Goal: Transaction & Acquisition: Purchase product/service

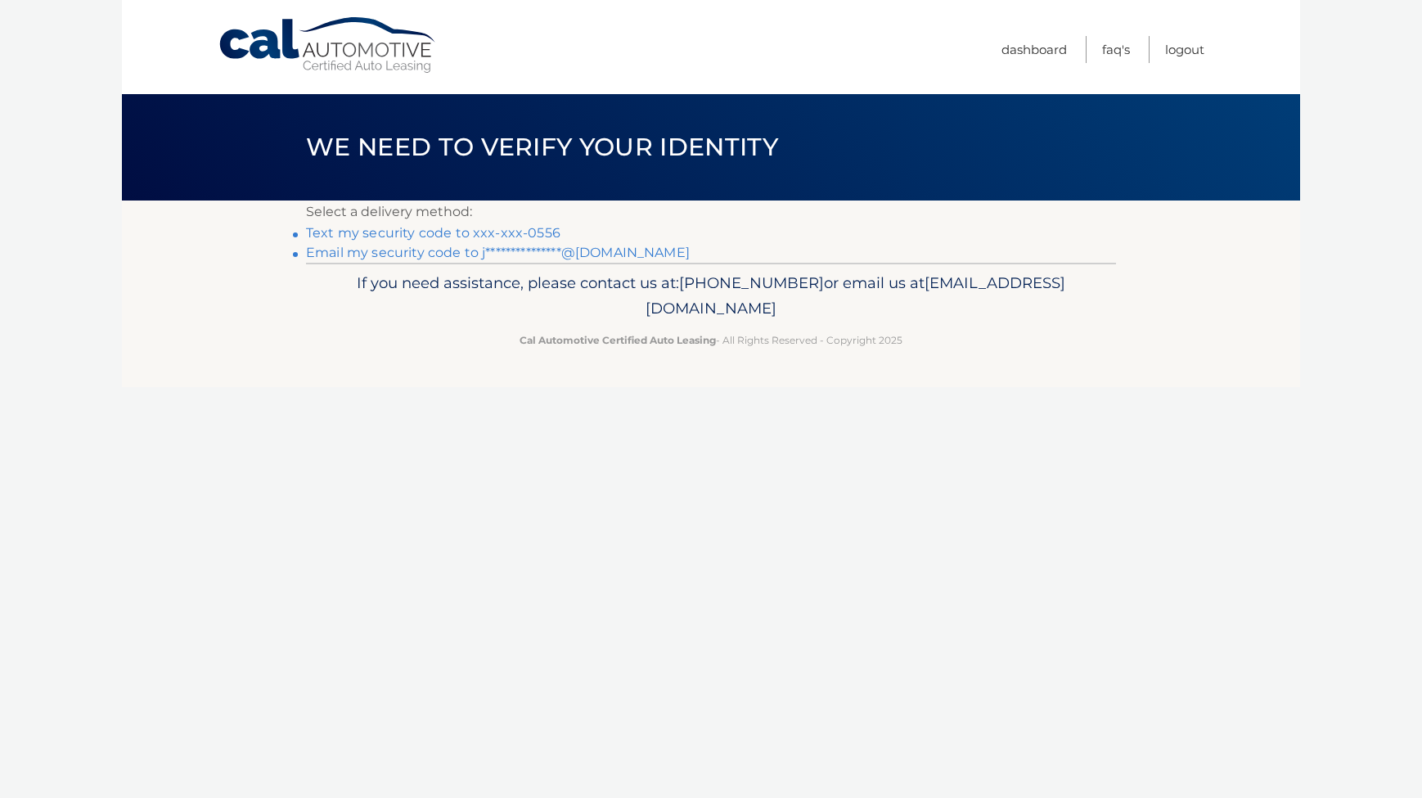
click at [517, 229] on link "Text my security code to xxx-xxx-0556" at bounding box center [433, 233] width 254 height 16
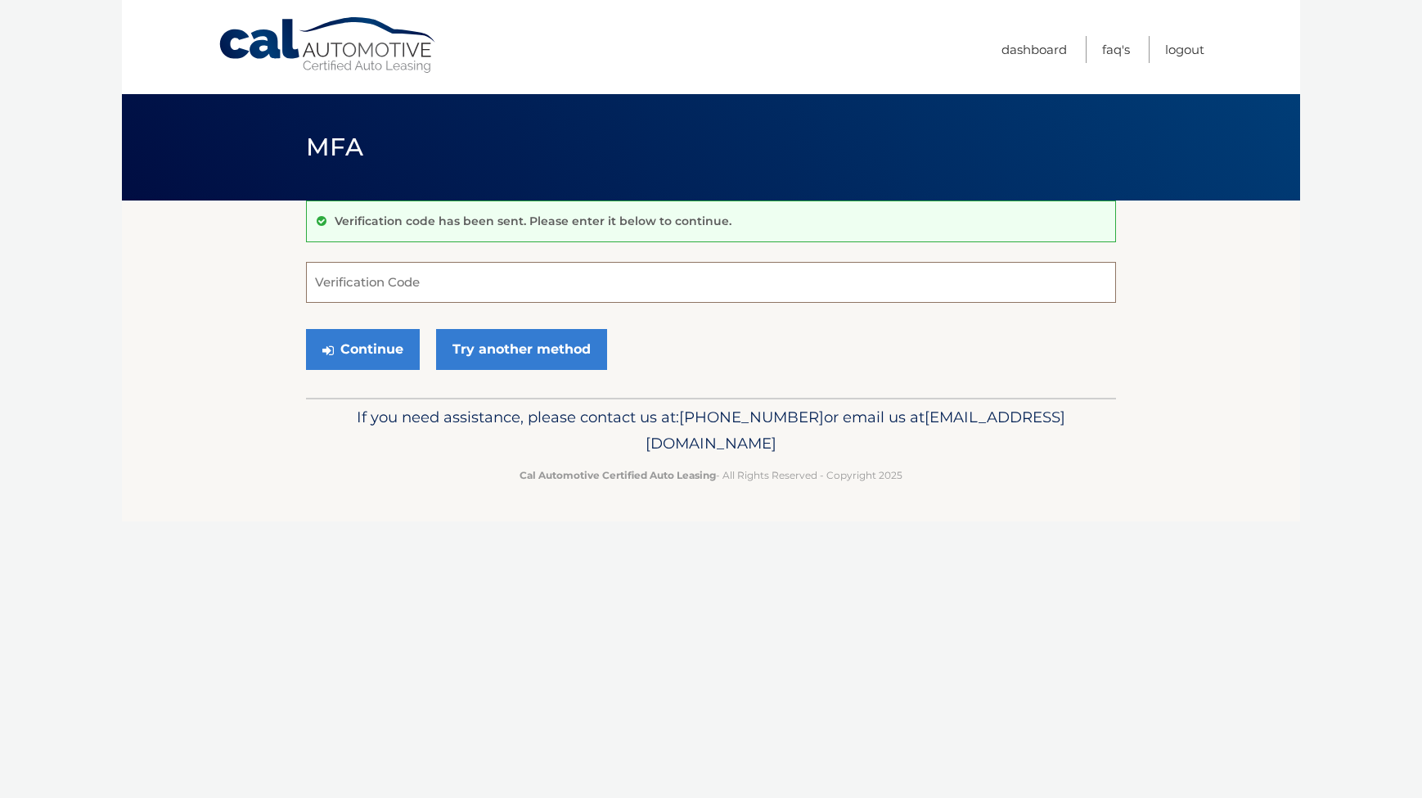
click at [484, 279] on input "Verification Code" at bounding box center [711, 282] width 810 height 41
type input "400269"
click at [363, 349] on button "Continue" at bounding box center [363, 349] width 114 height 41
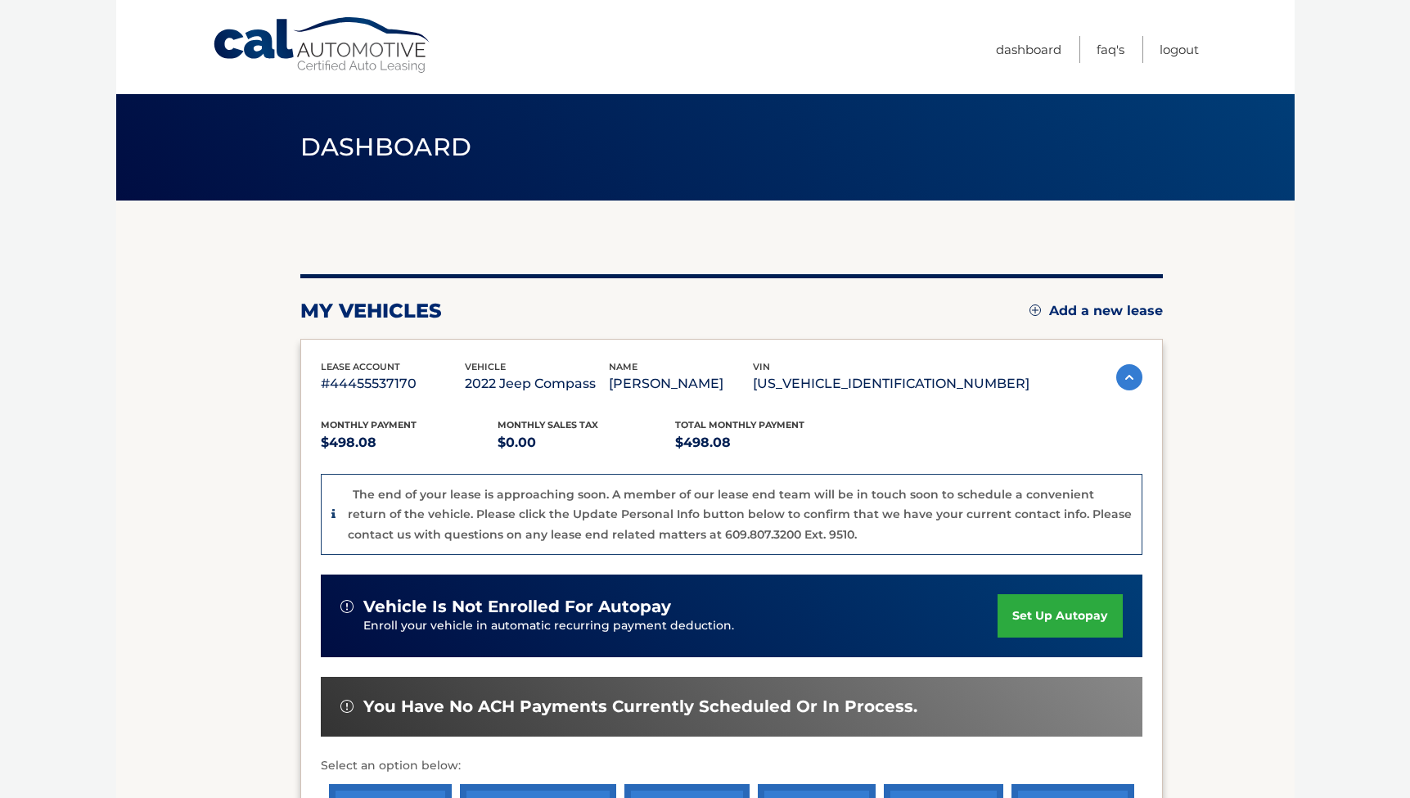
scroll to position [135, 0]
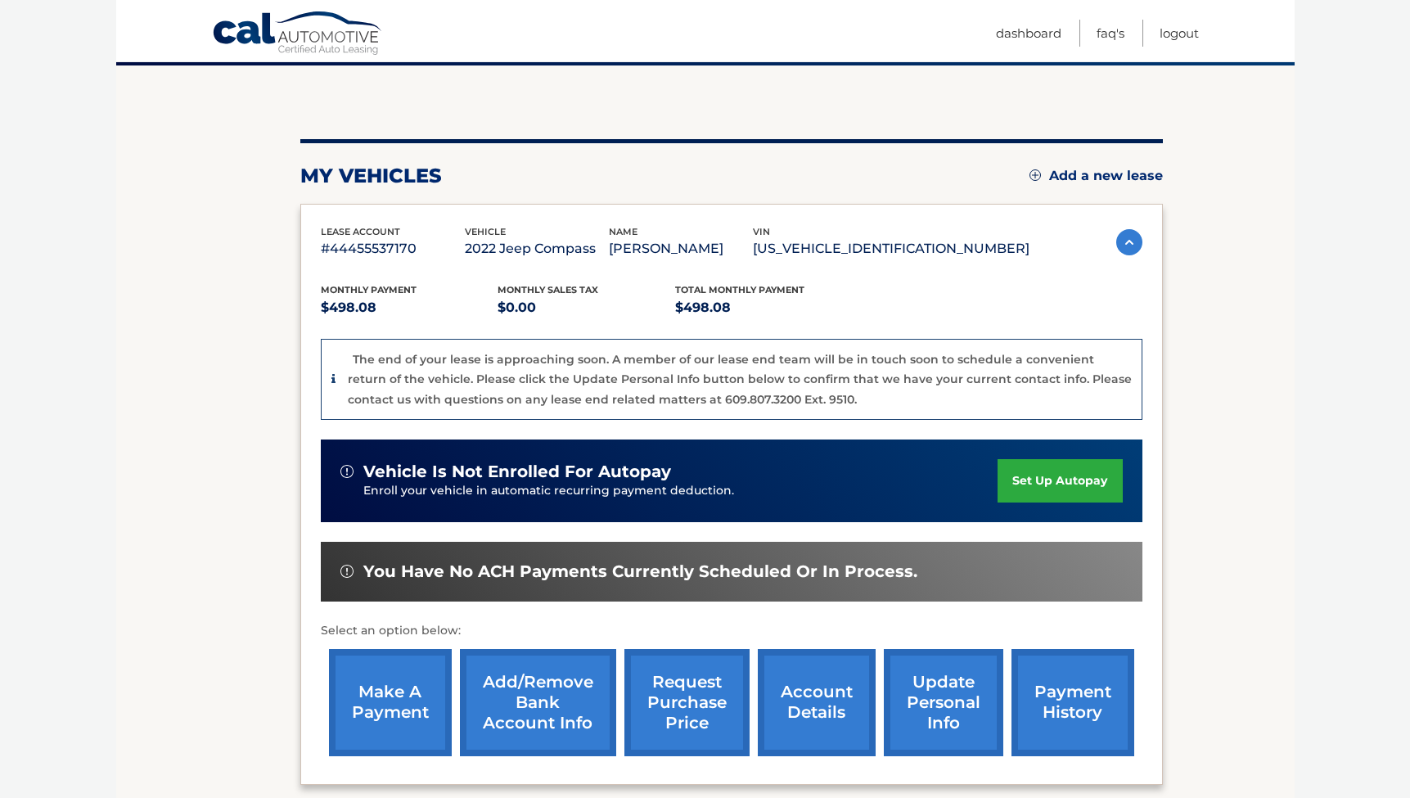
click at [422, 697] on link "make a payment" at bounding box center [390, 702] width 123 height 107
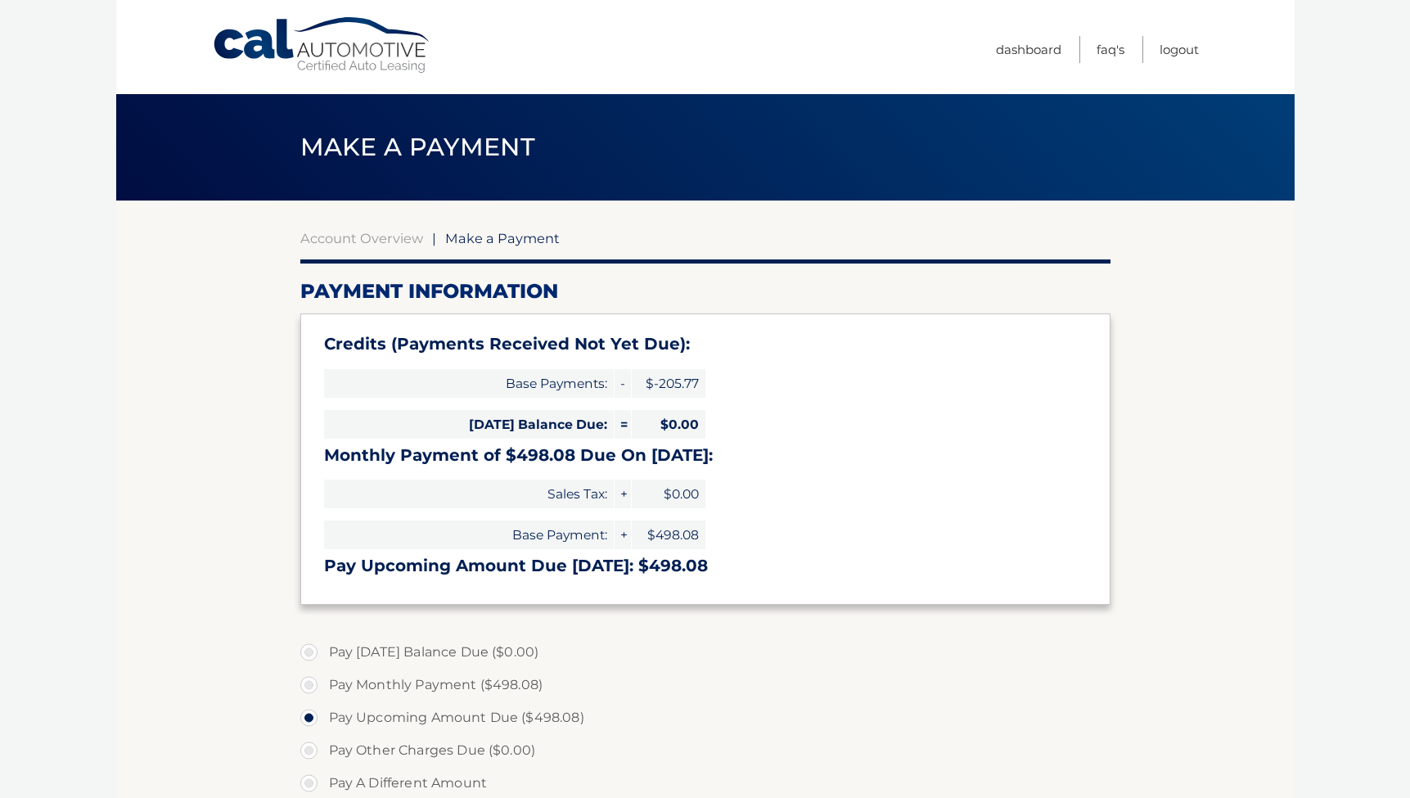
select select "NjI0MmNjMmEtNDViMi00MmUxLTljMWMtMWNkMjg1MGFkYTRm"
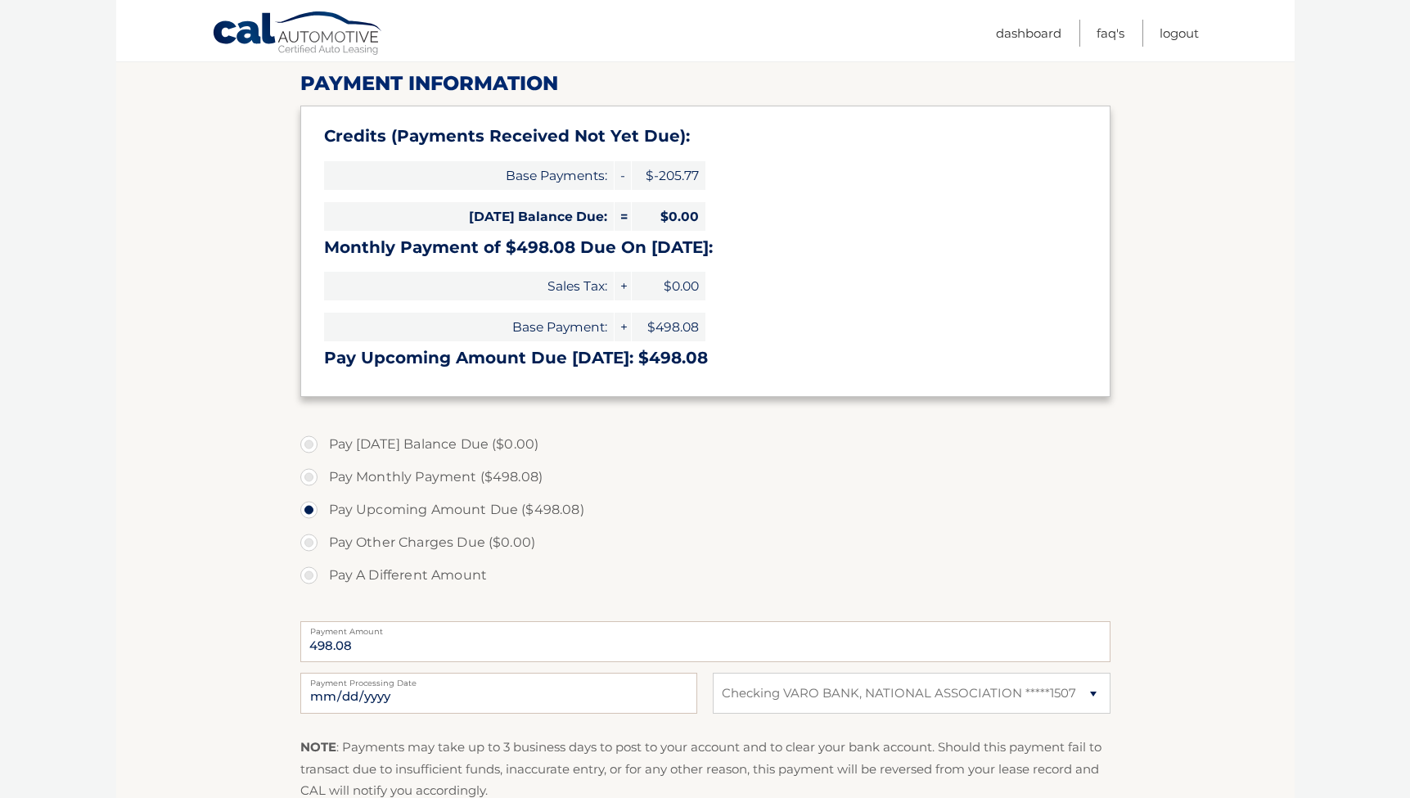
click at [309, 574] on label "Pay A Different Amount" at bounding box center [705, 575] width 810 height 33
click at [309, 574] on input "Pay A Different Amount" at bounding box center [315, 572] width 16 height 26
radio input "true"
click at [385, 648] on input "Payment Amount" at bounding box center [705, 641] width 810 height 41
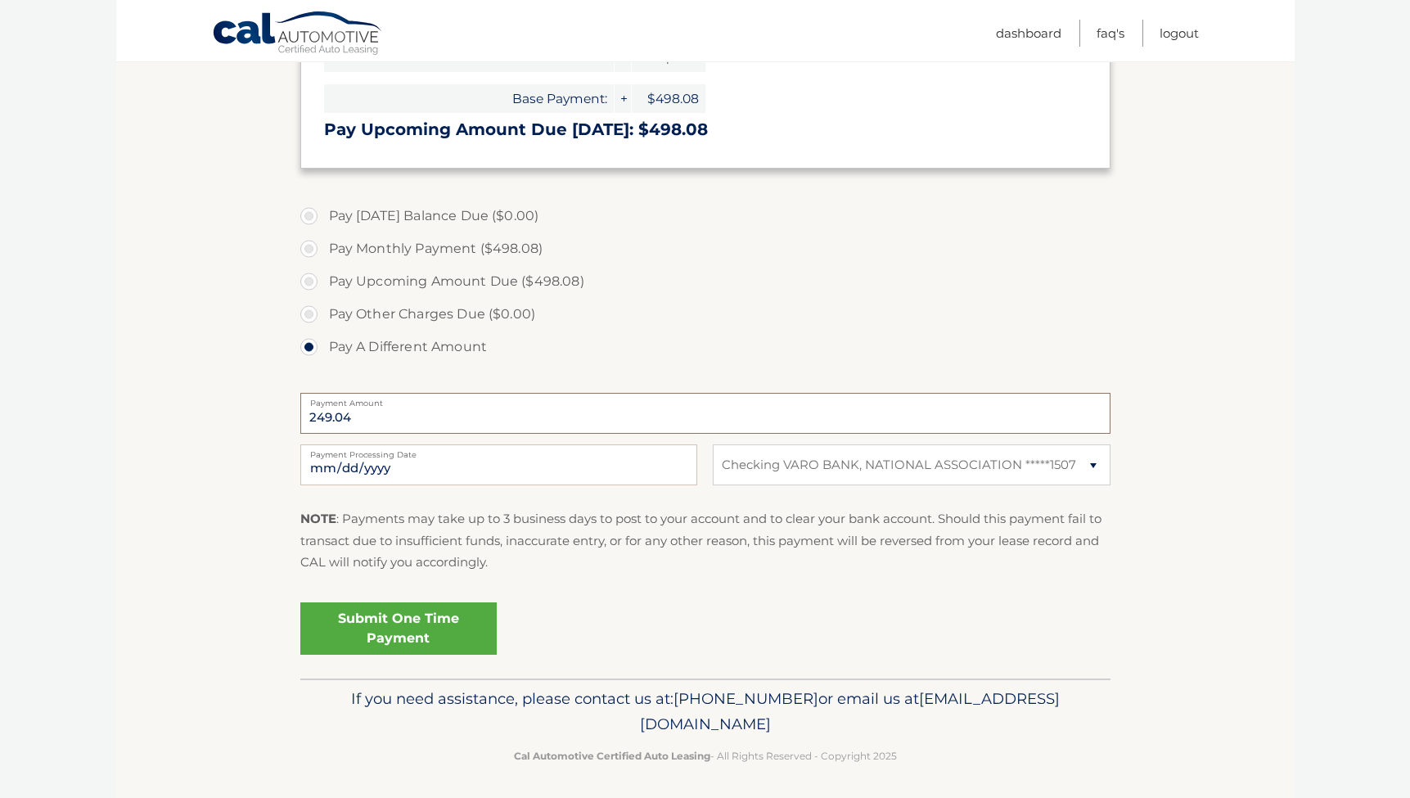
type input "249.04"
click at [453, 632] on link "Submit One Time Payment" at bounding box center [398, 628] width 196 height 52
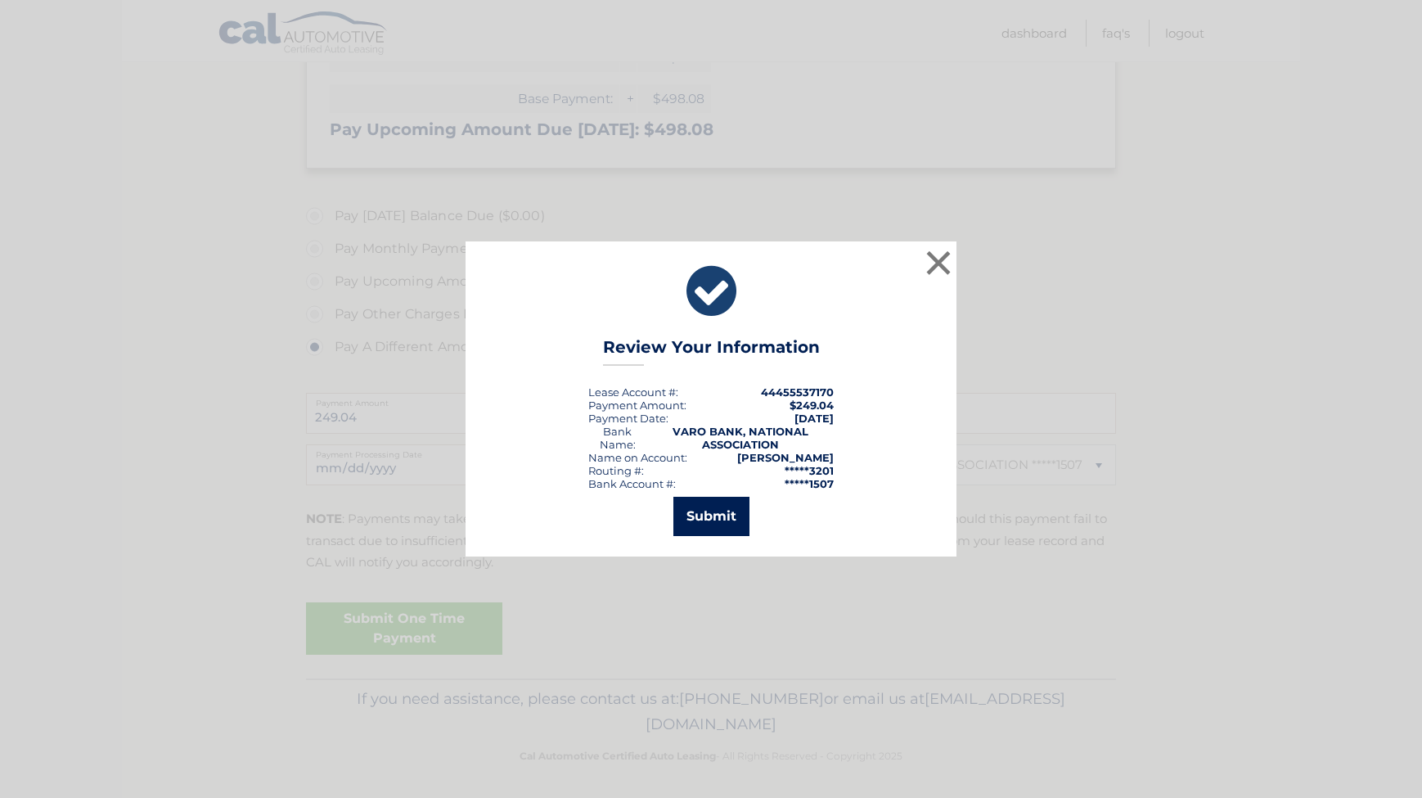
click at [707, 523] on button "Submit" at bounding box center [711, 516] width 76 height 39
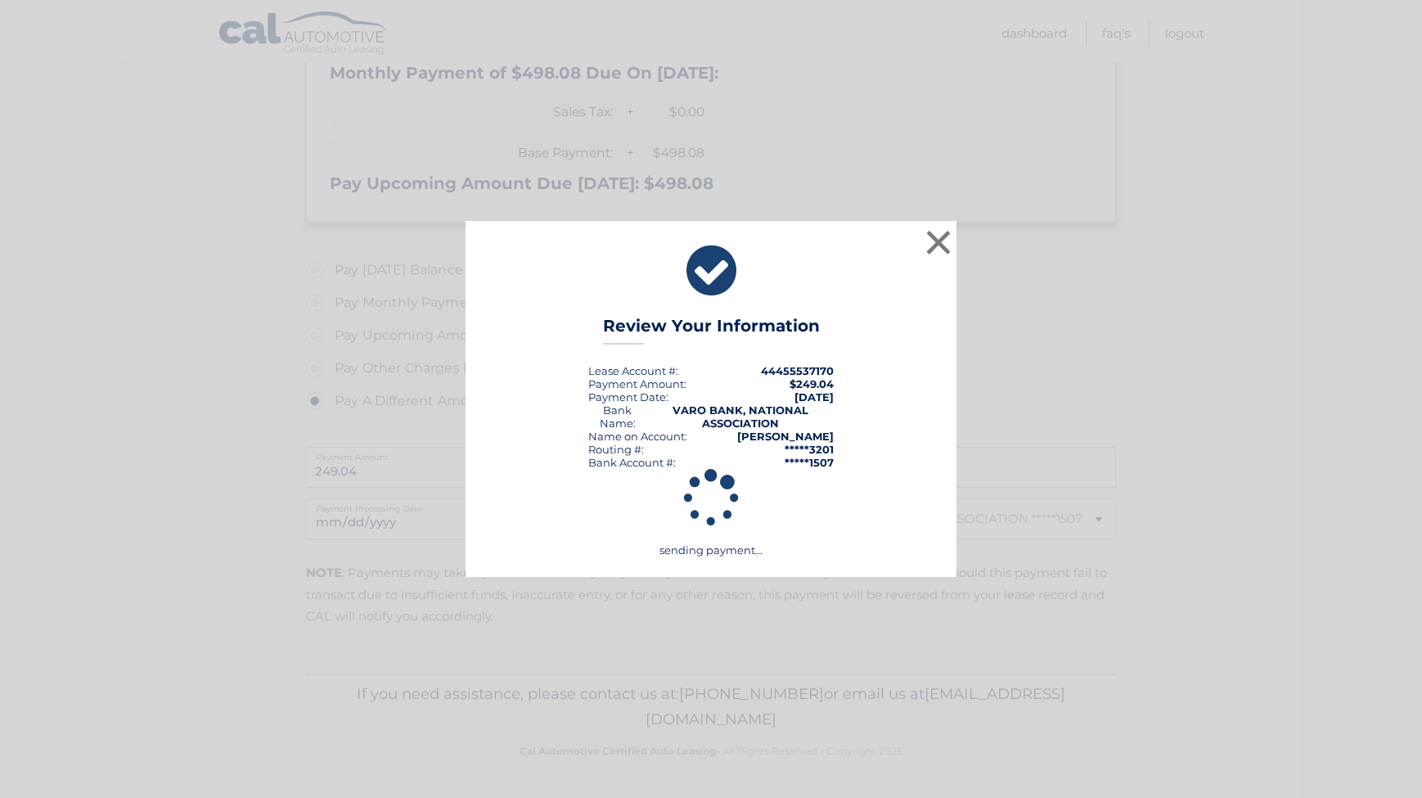
scroll to position [377, 0]
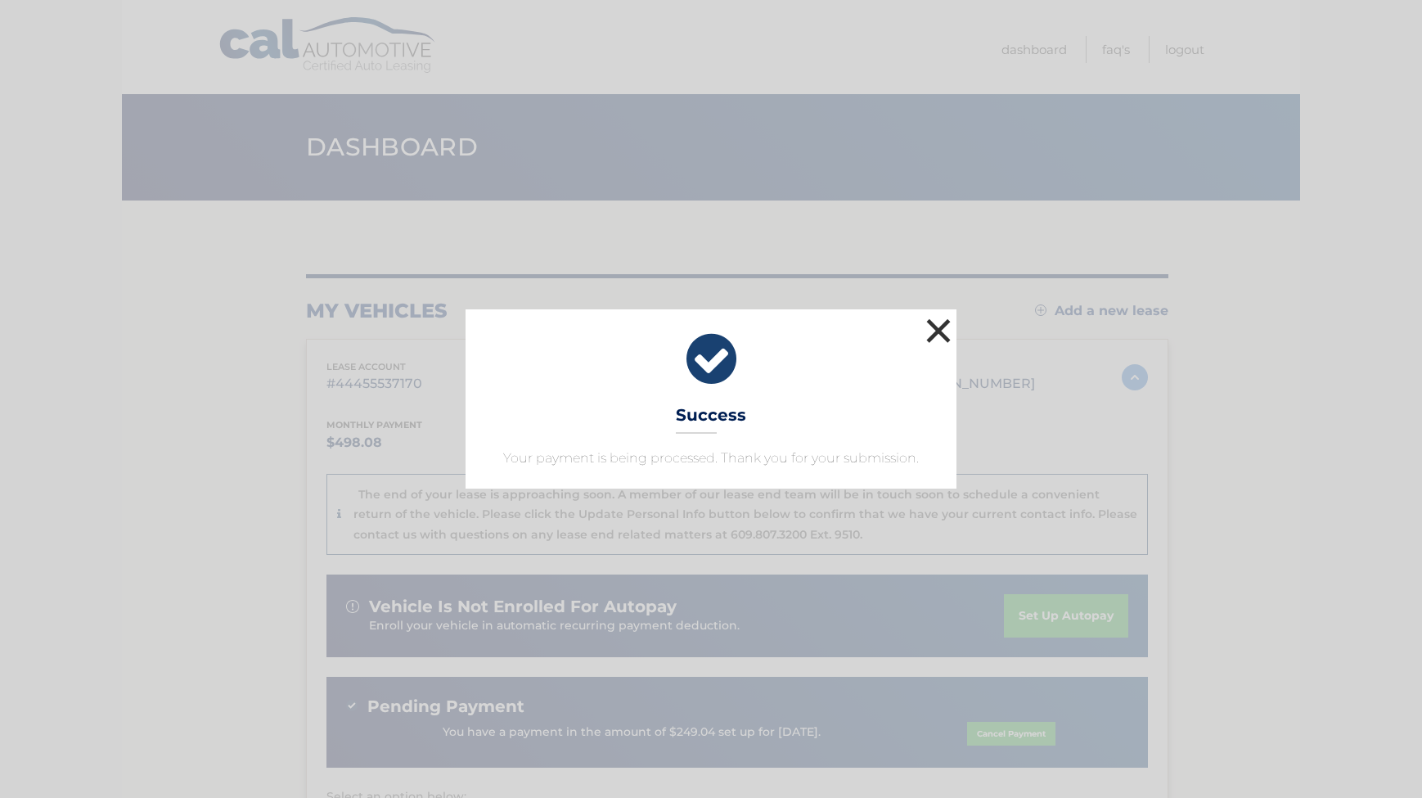
click at [943, 328] on button "×" at bounding box center [938, 330] width 33 height 33
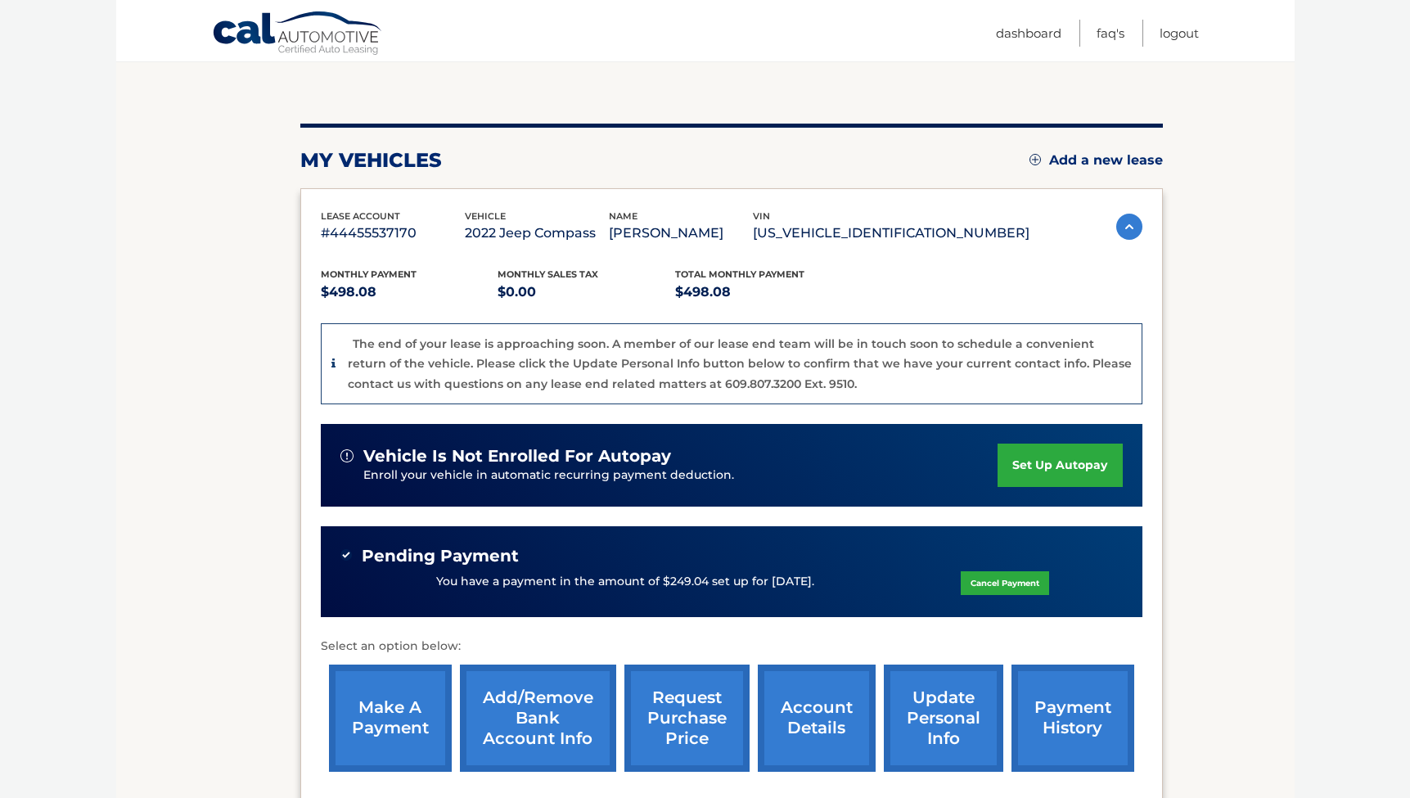
scroll to position [320, 0]
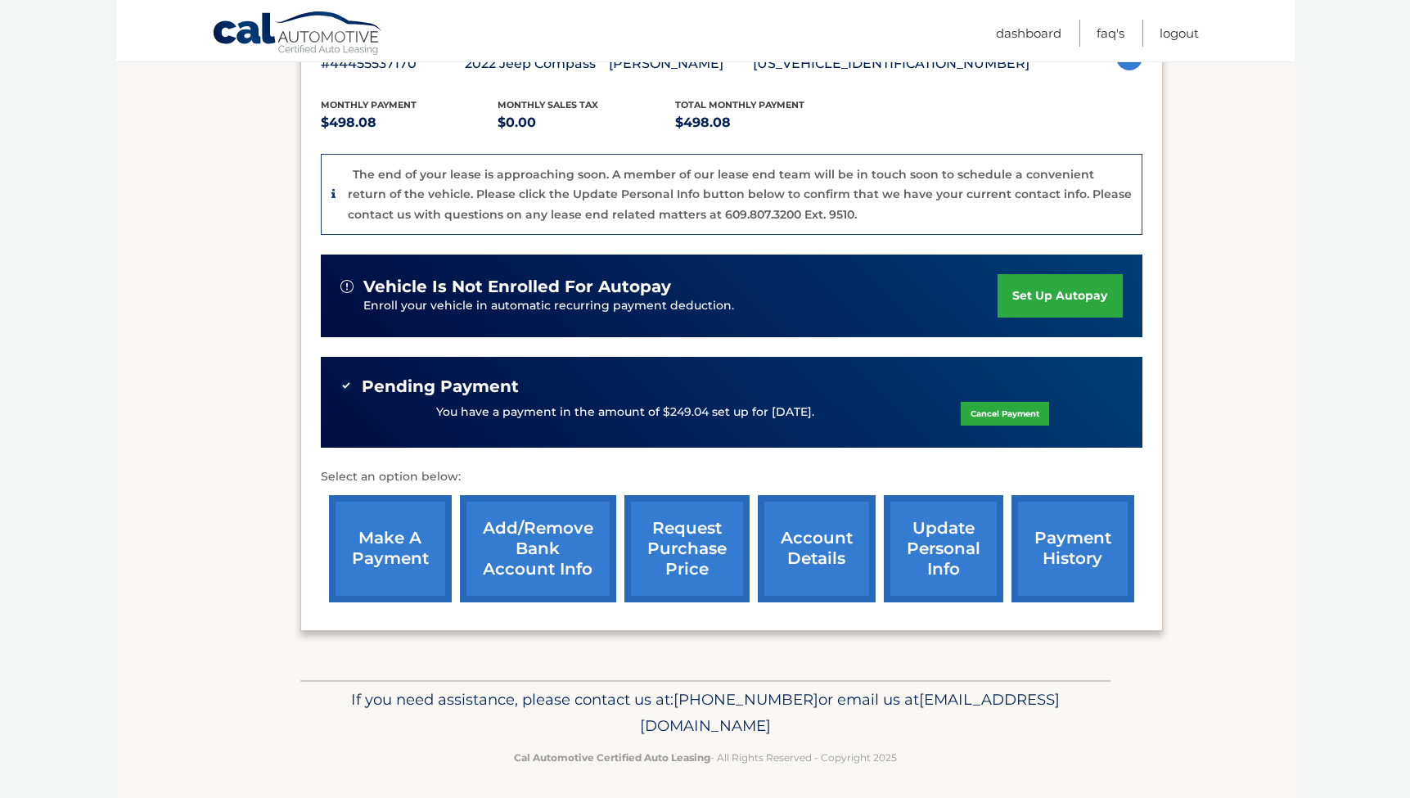
click at [799, 539] on link "account details" at bounding box center [817, 548] width 118 height 107
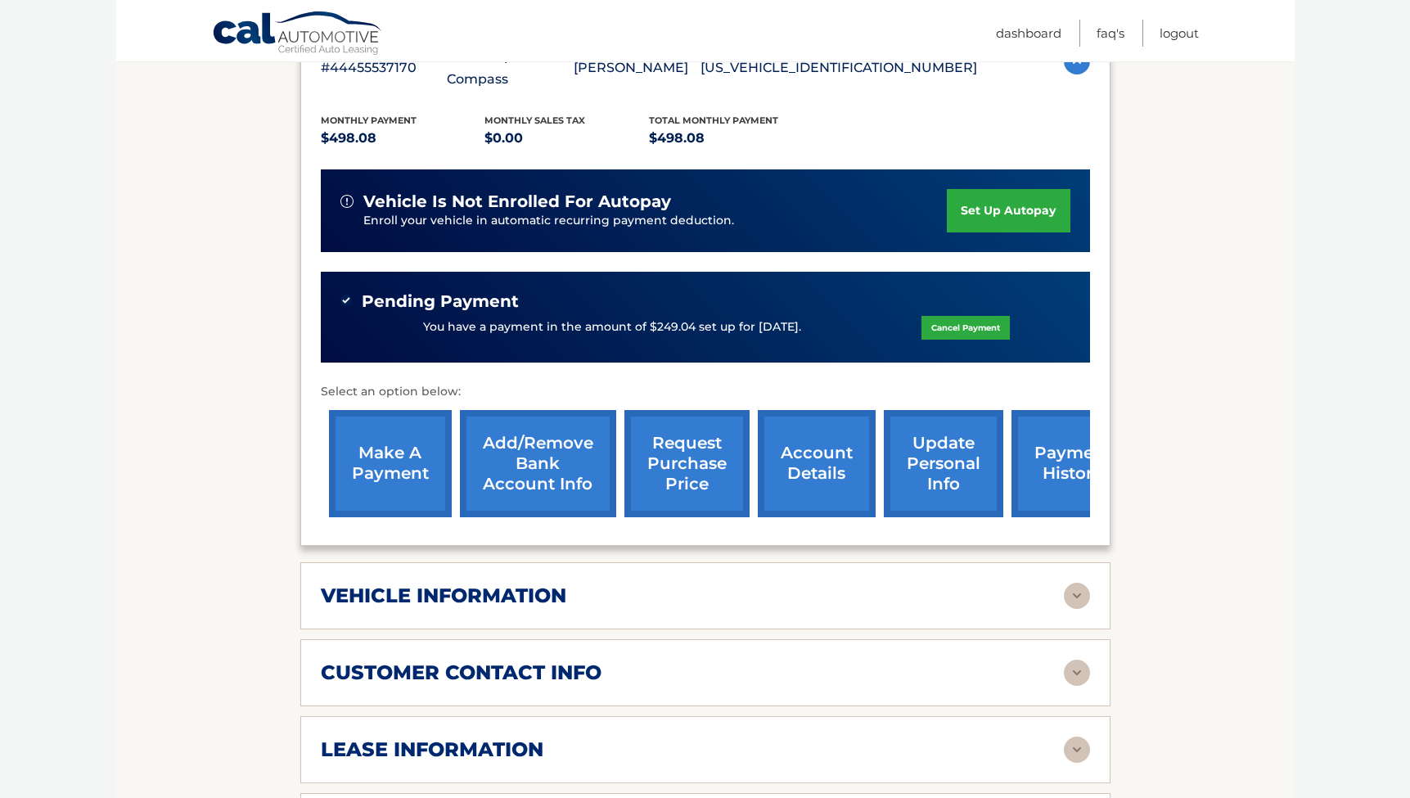
scroll to position [661, 0]
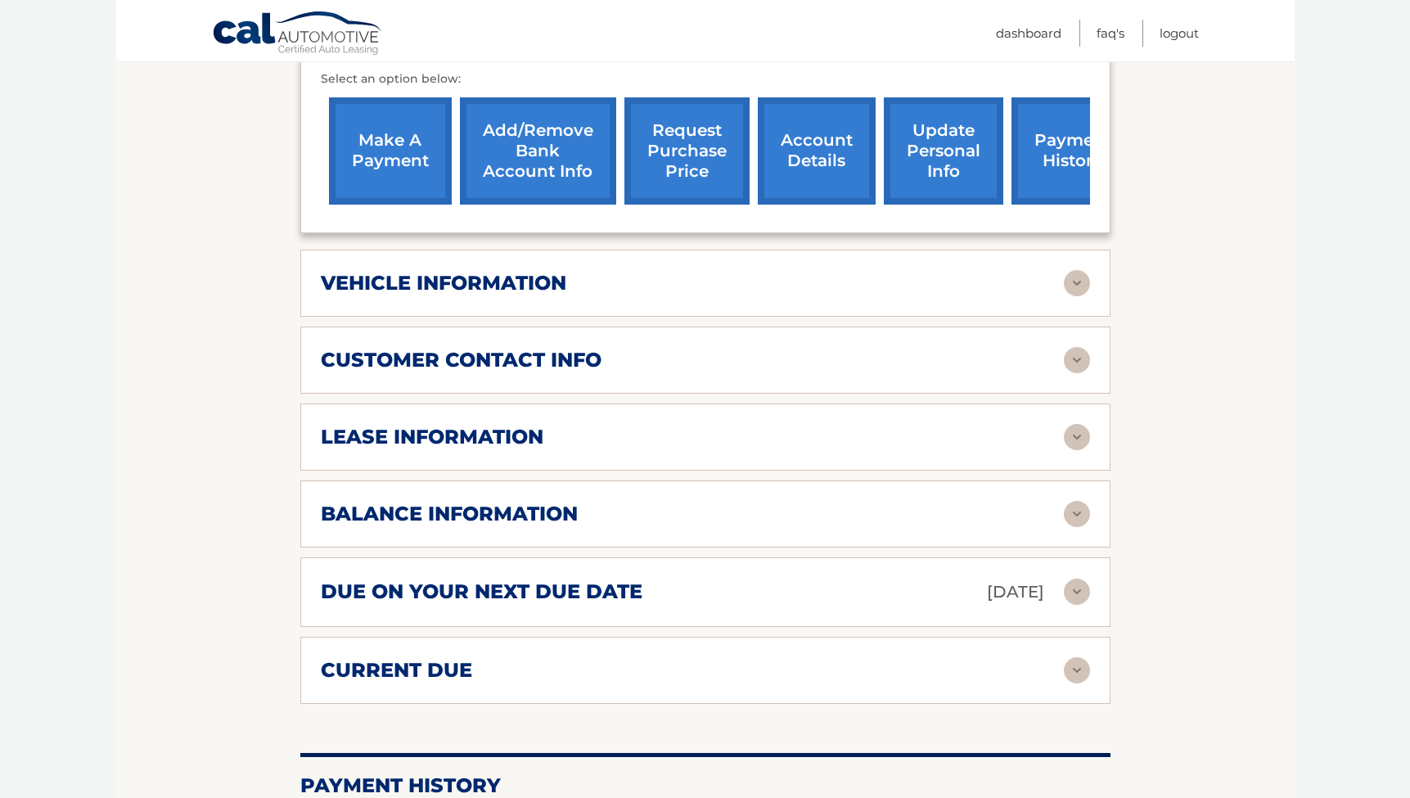
click at [1070, 424] on img at bounding box center [1077, 437] width 26 height 26
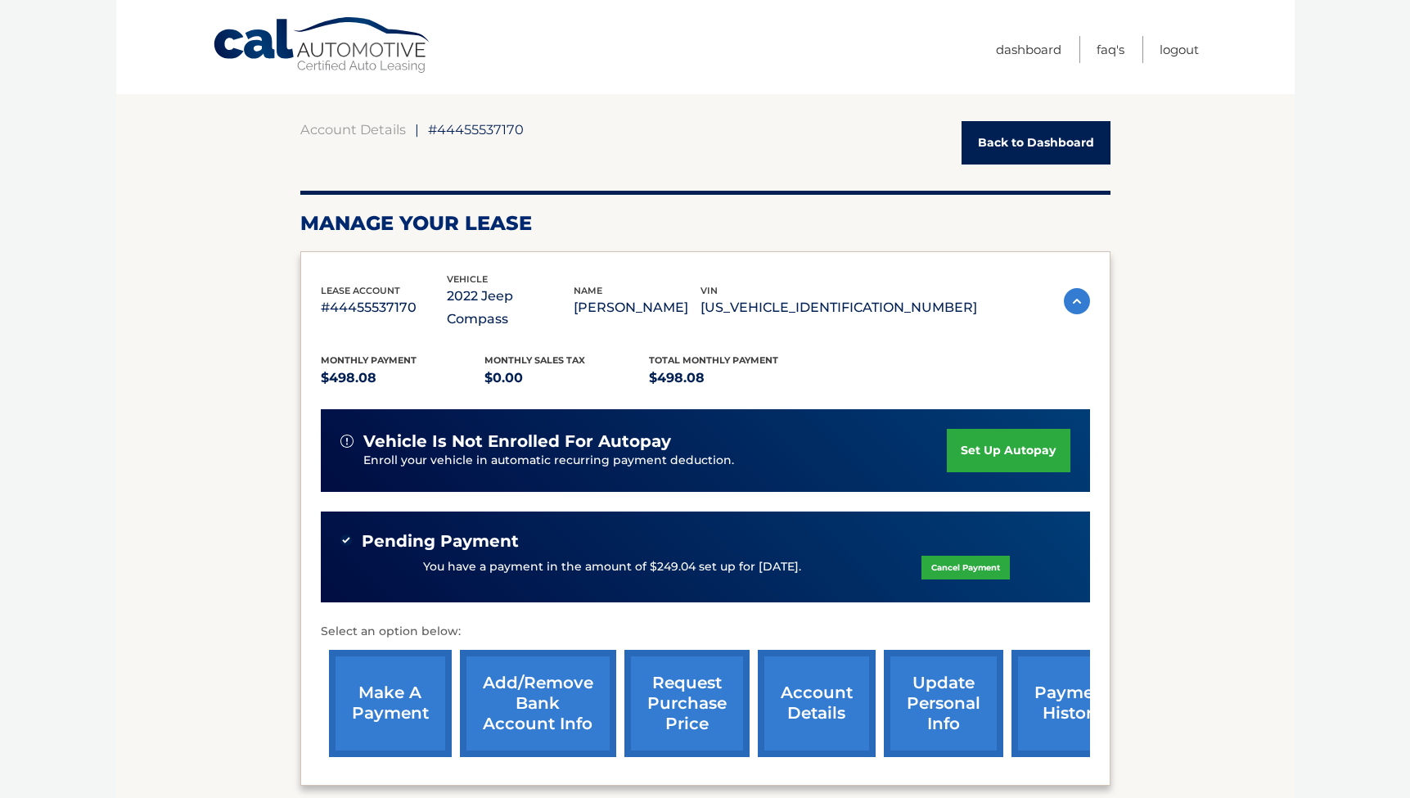
scroll to position [0, 0]
